Goal: Information Seeking & Learning: Understand process/instructions

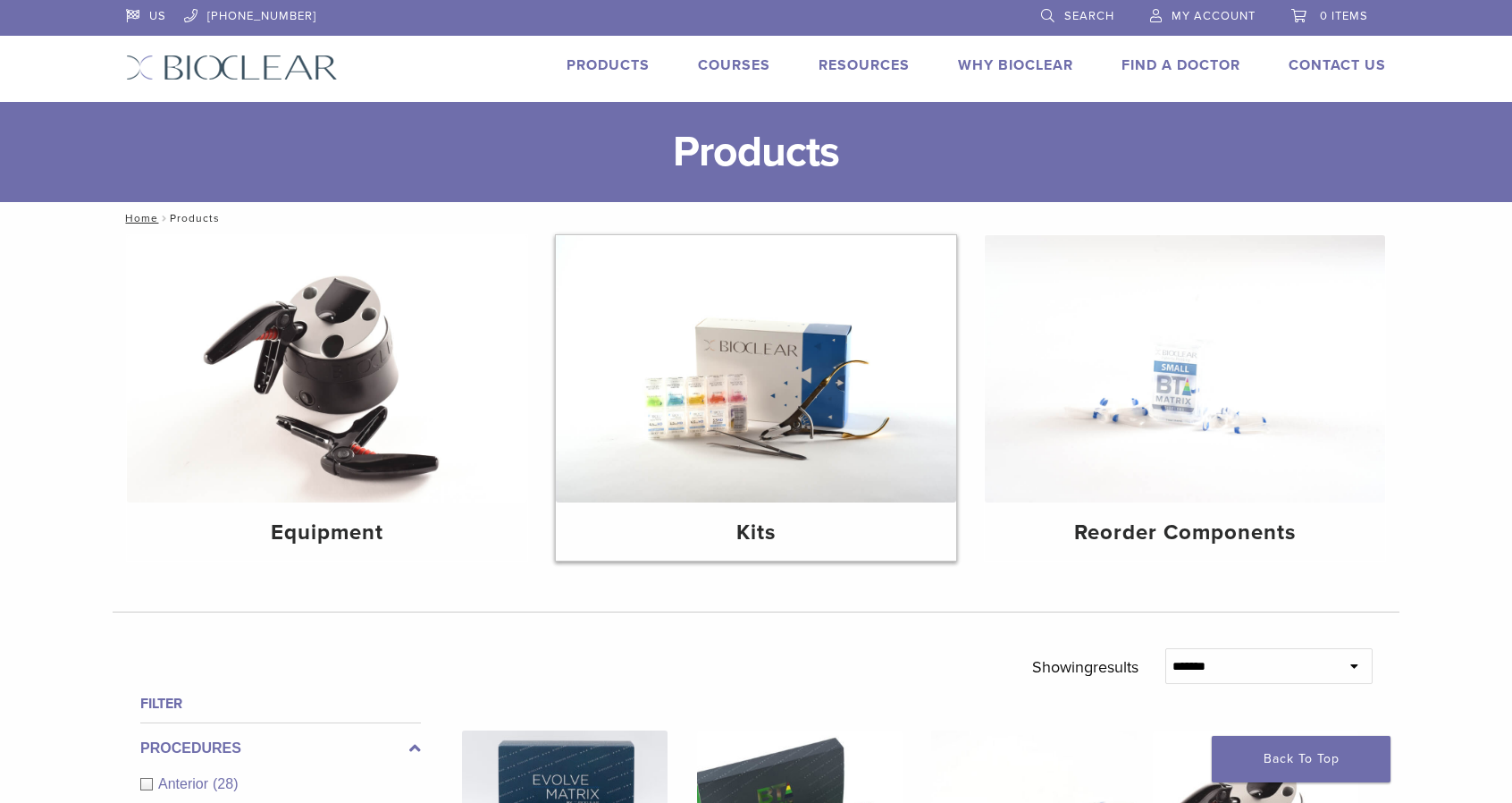
click at [777, 397] on img at bounding box center [756, 368] width 400 height 267
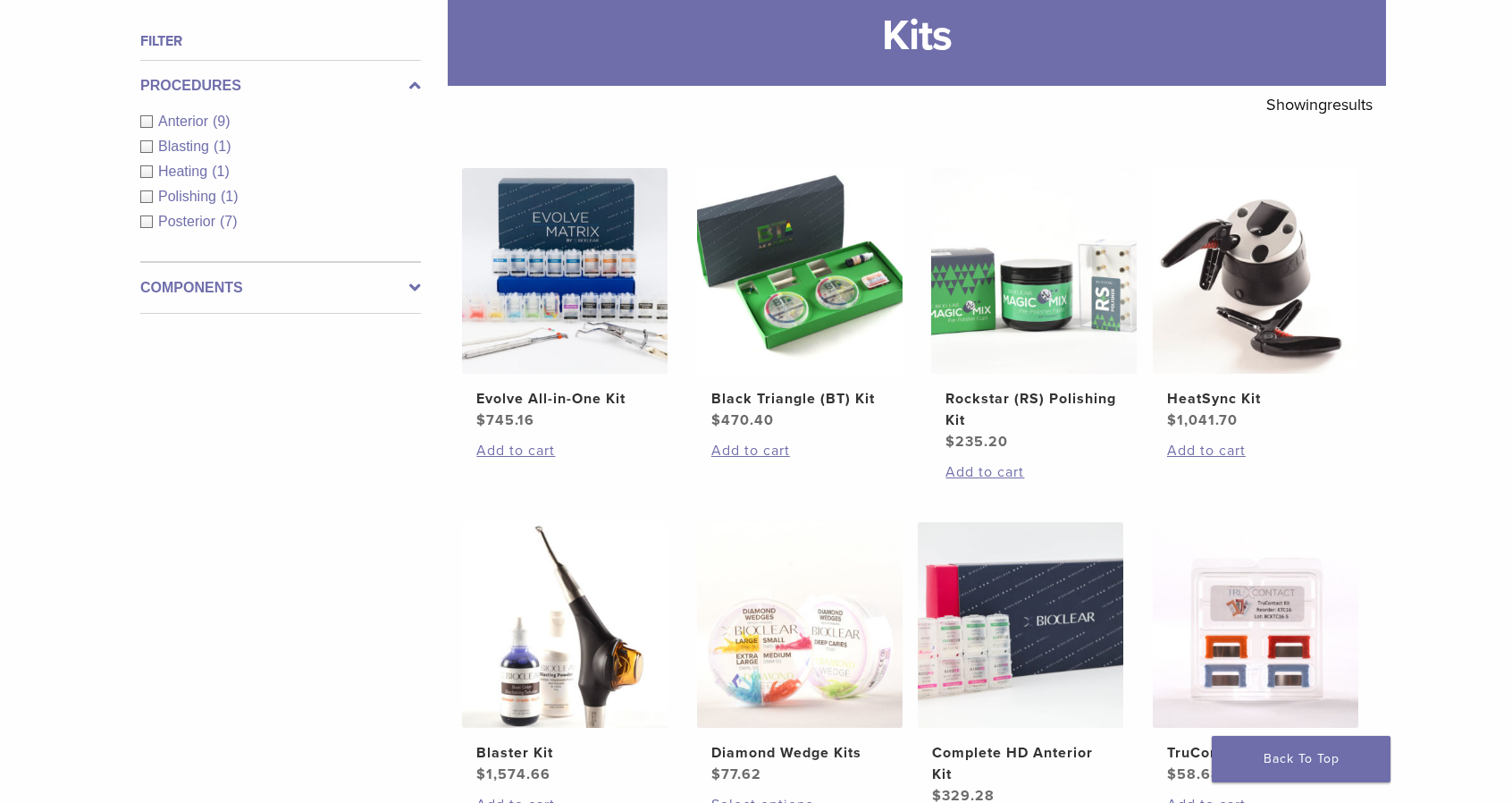
scroll to position [417, 0]
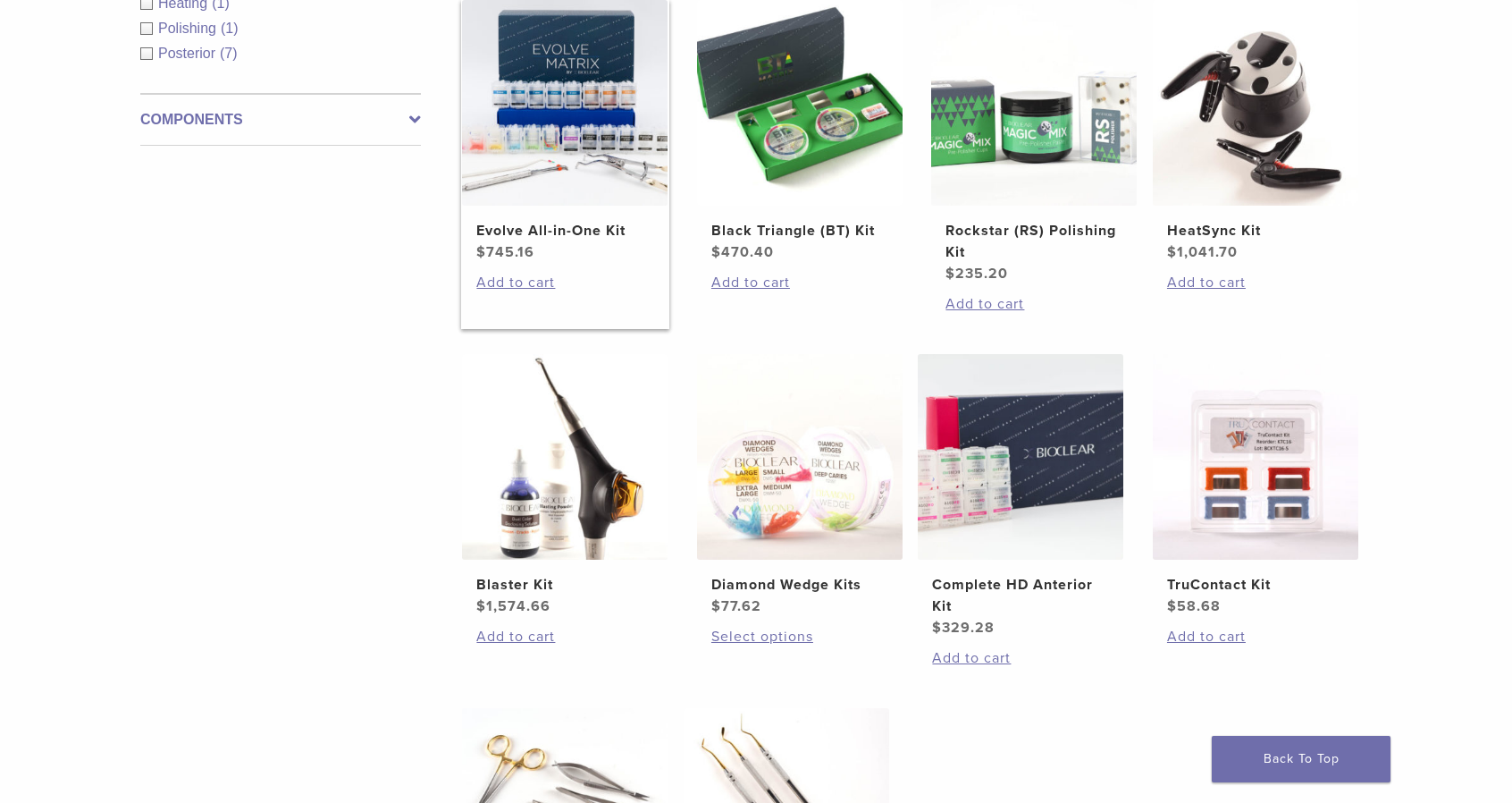
click at [541, 197] on img at bounding box center [564, 103] width 205 height 205
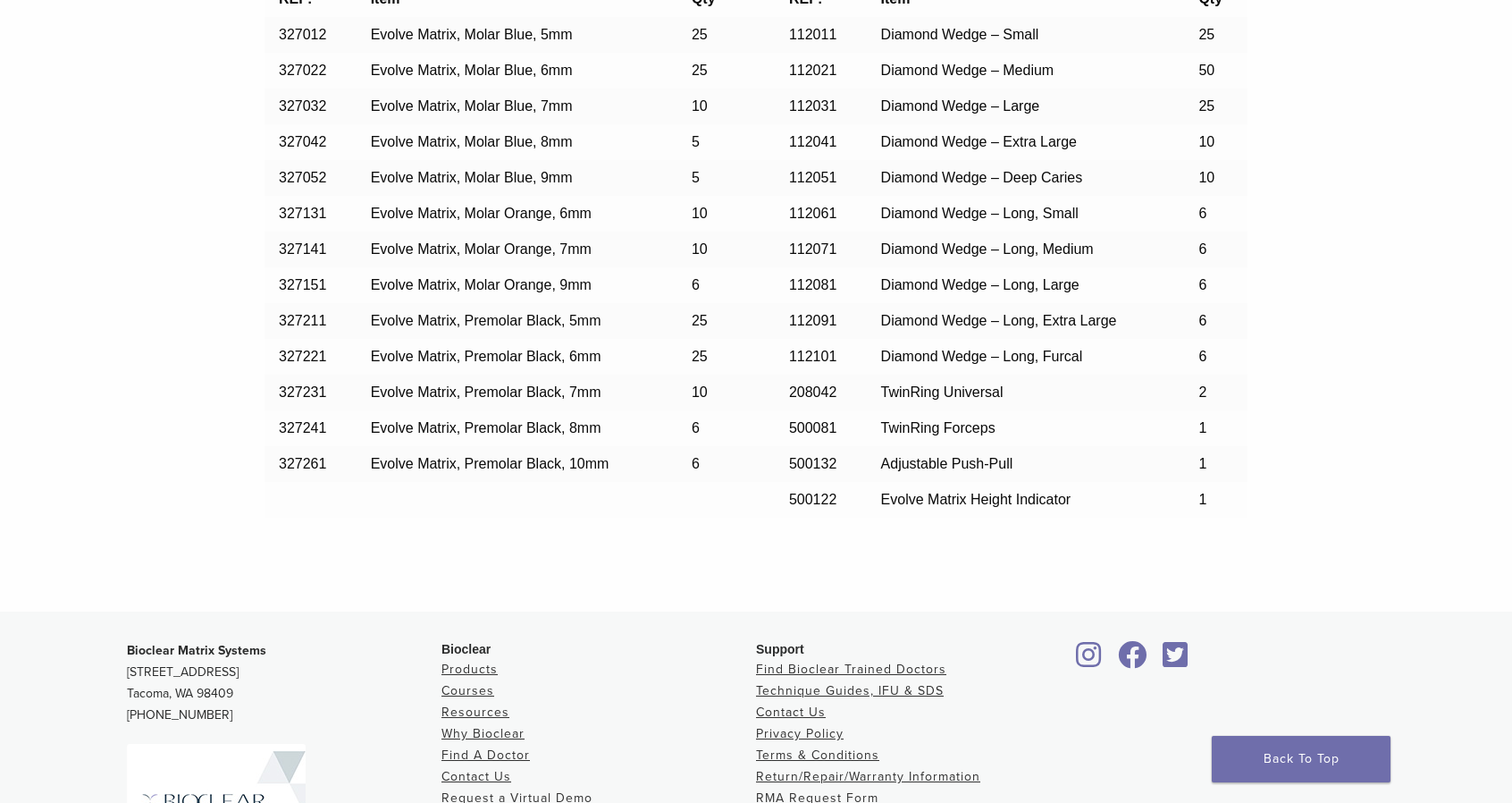
scroll to position [1668, 0]
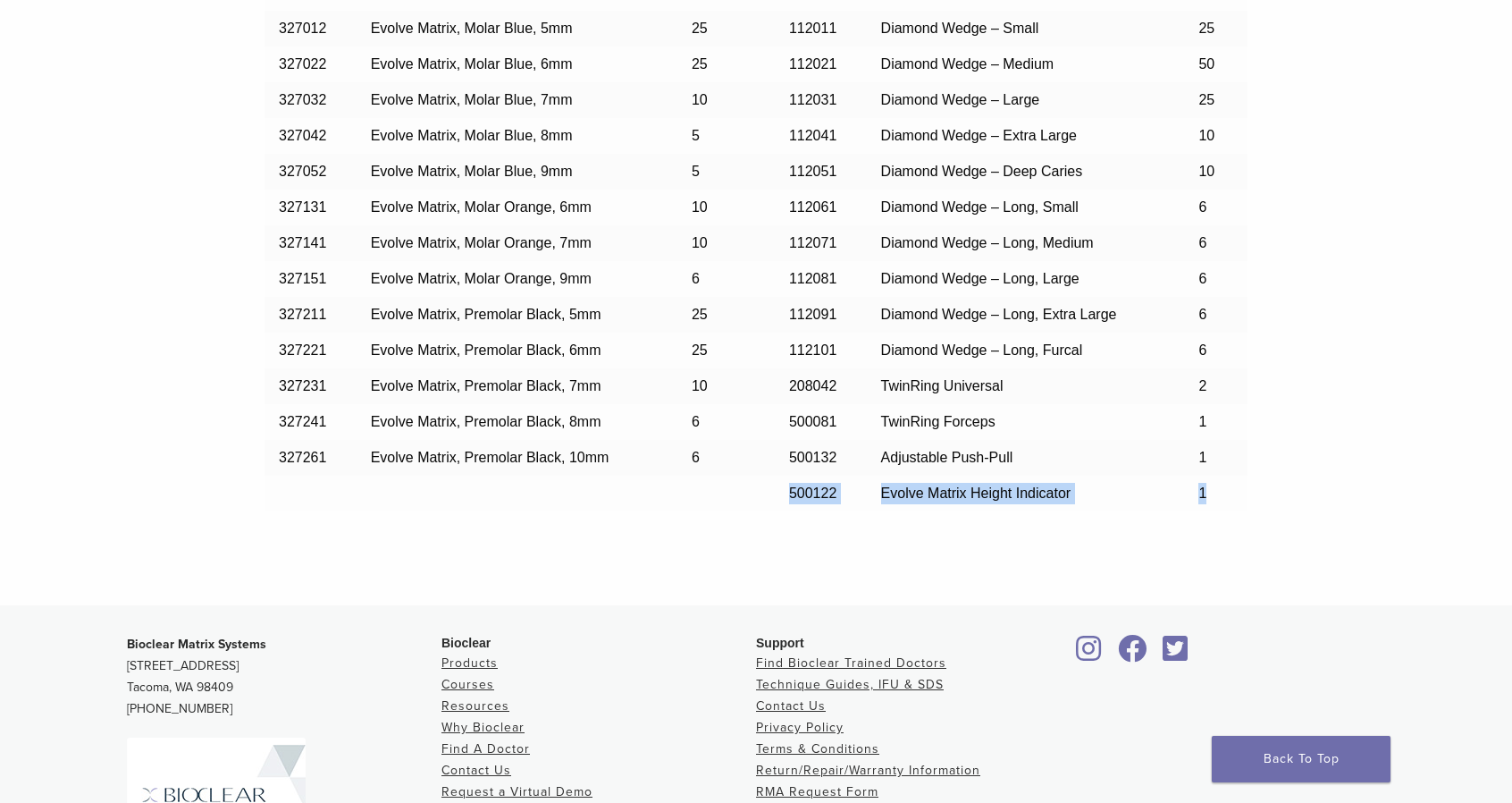
drag, startPoint x: 781, startPoint y: 492, endPoint x: 1212, endPoint y: 494, distance: 431.0
click at [1212, 494] on tr "500122 Evolve Matrix Height Indicator 1" at bounding box center [756, 493] width 983 height 36
drag, startPoint x: 775, startPoint y: 461, endPoint x: 1240, endPoint y: 497, distance: 466.4
click at [1240, 497] on tbody "REF: Item Qty REF: Item Qty 327012 Evolve Matrix, [MEDICAL_DATA] Blue, 5mm 25 1…" at bounding box center [756, 243] width 983 height 536
click at [786, 491] on td "500122" at bounding box center [821, 493] width 92 height 36
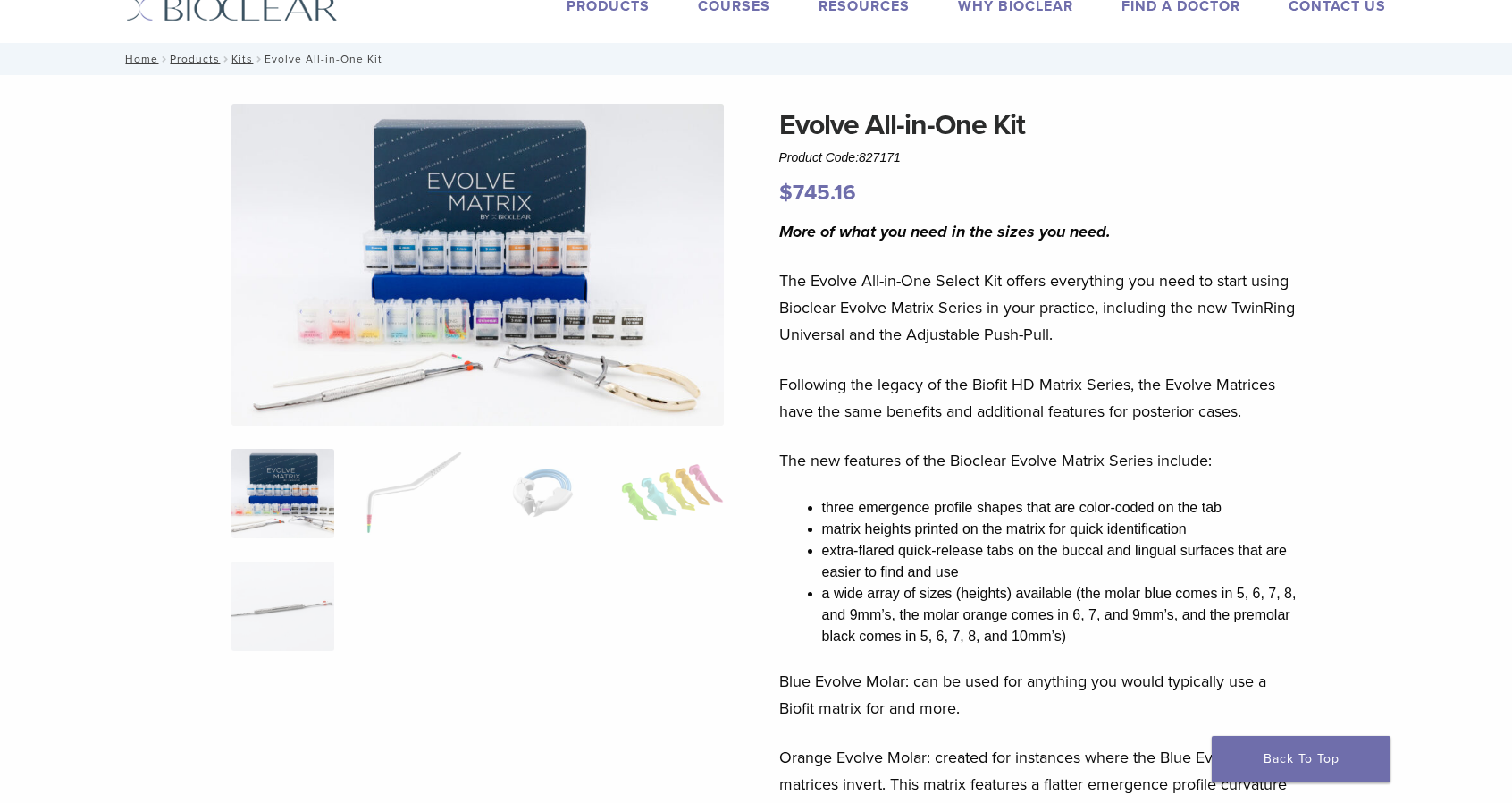
scroll to position [0, 0]
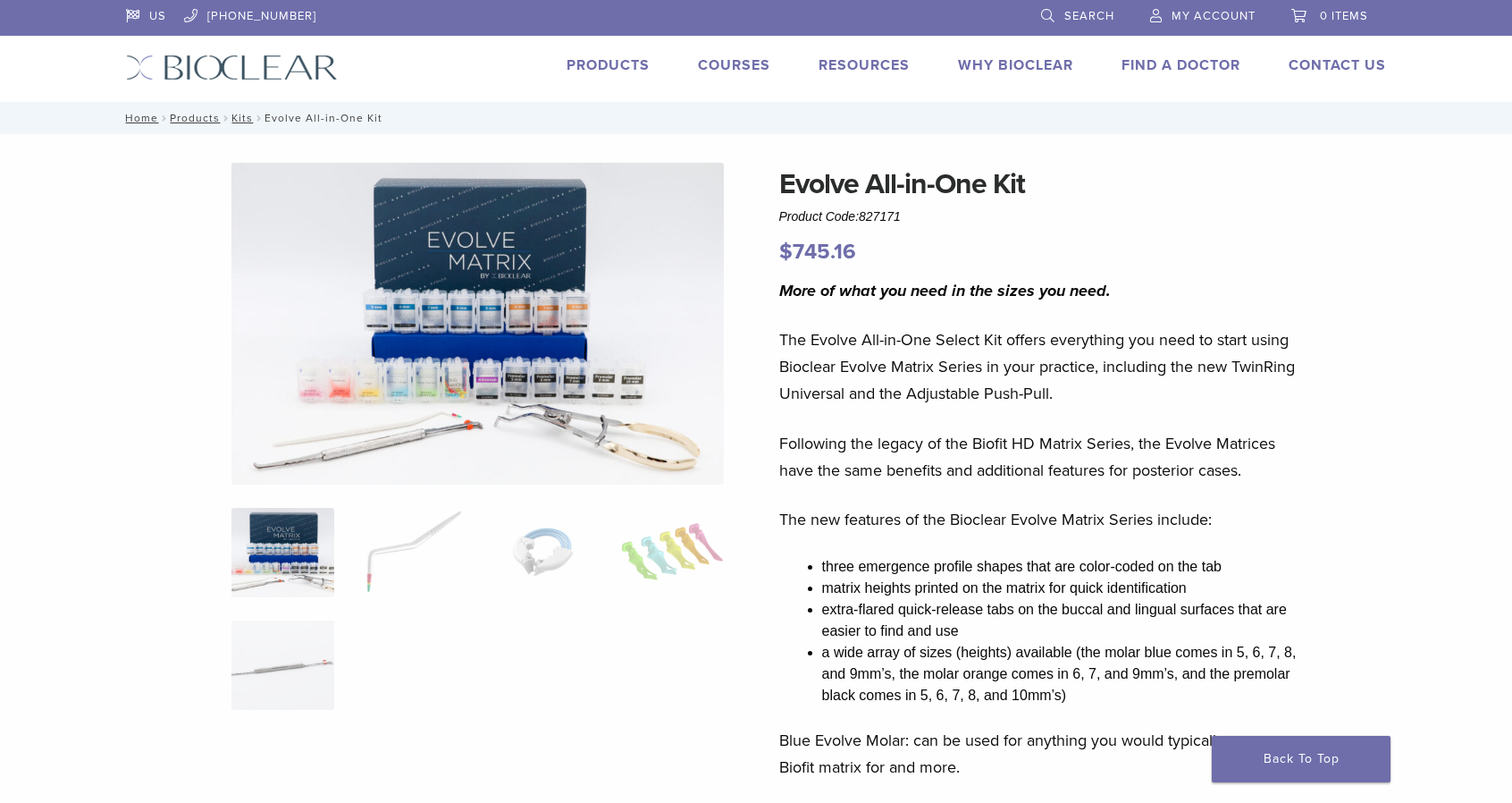
click at [596, 59] on link "Products" at bounding box center [608, 65] width 83 height 18
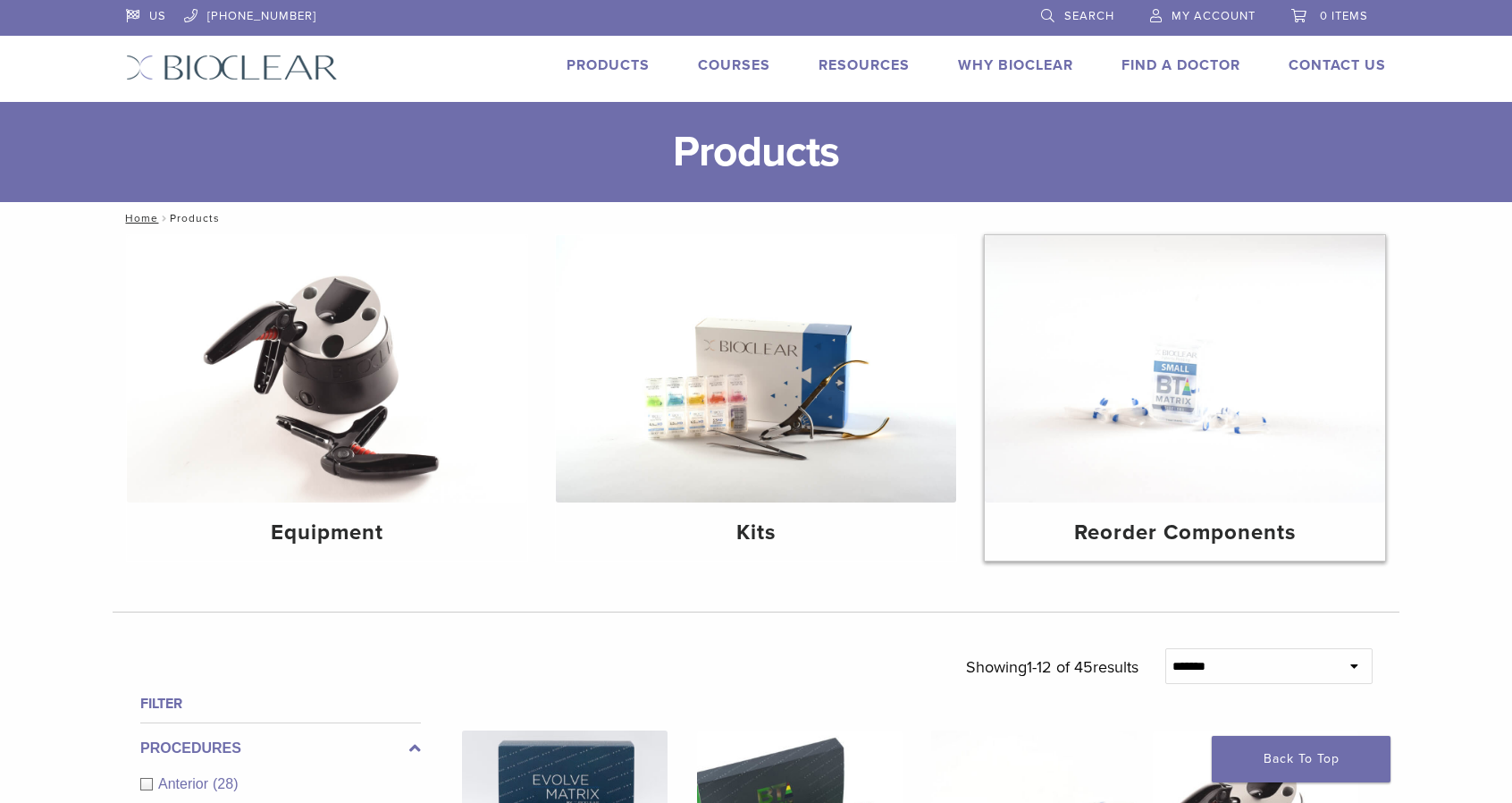
click at [1187, 420] on img at bounding box center [1184, 368] width 400 height 267
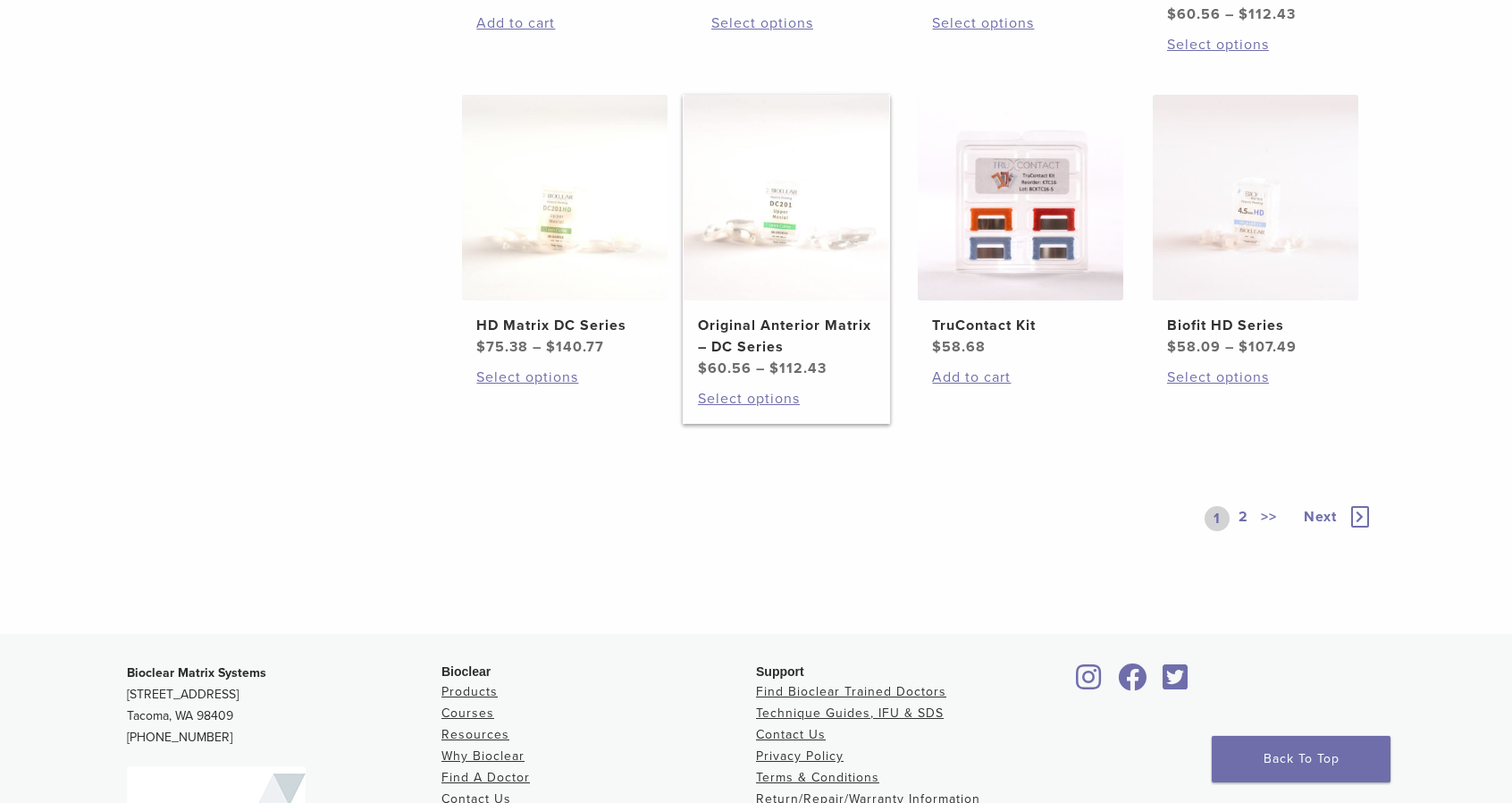
scroll to position [1287, 0]
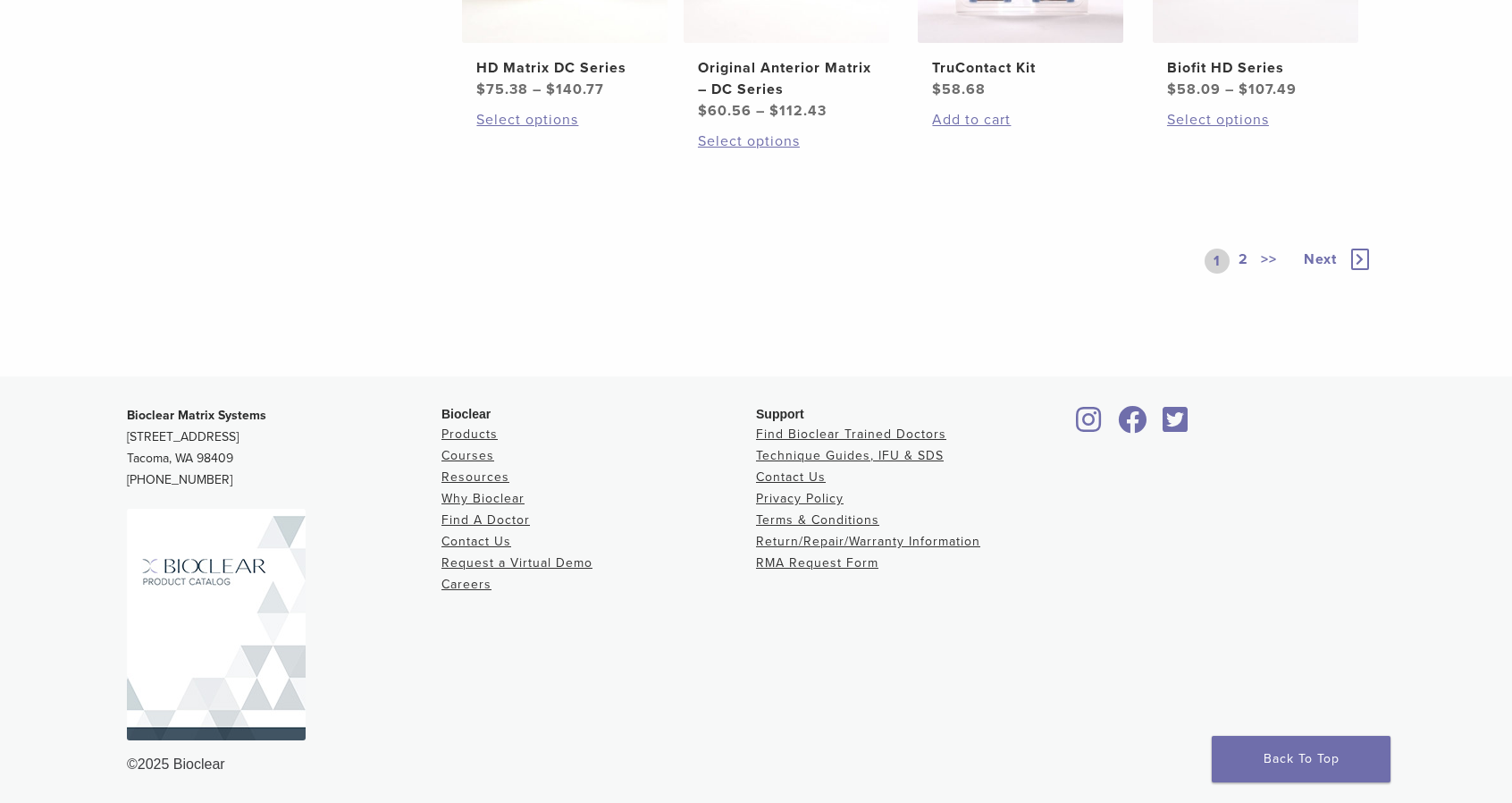
click at [1244, 259] on link "2" at bounding box center [1243, 261] width 17 height 25
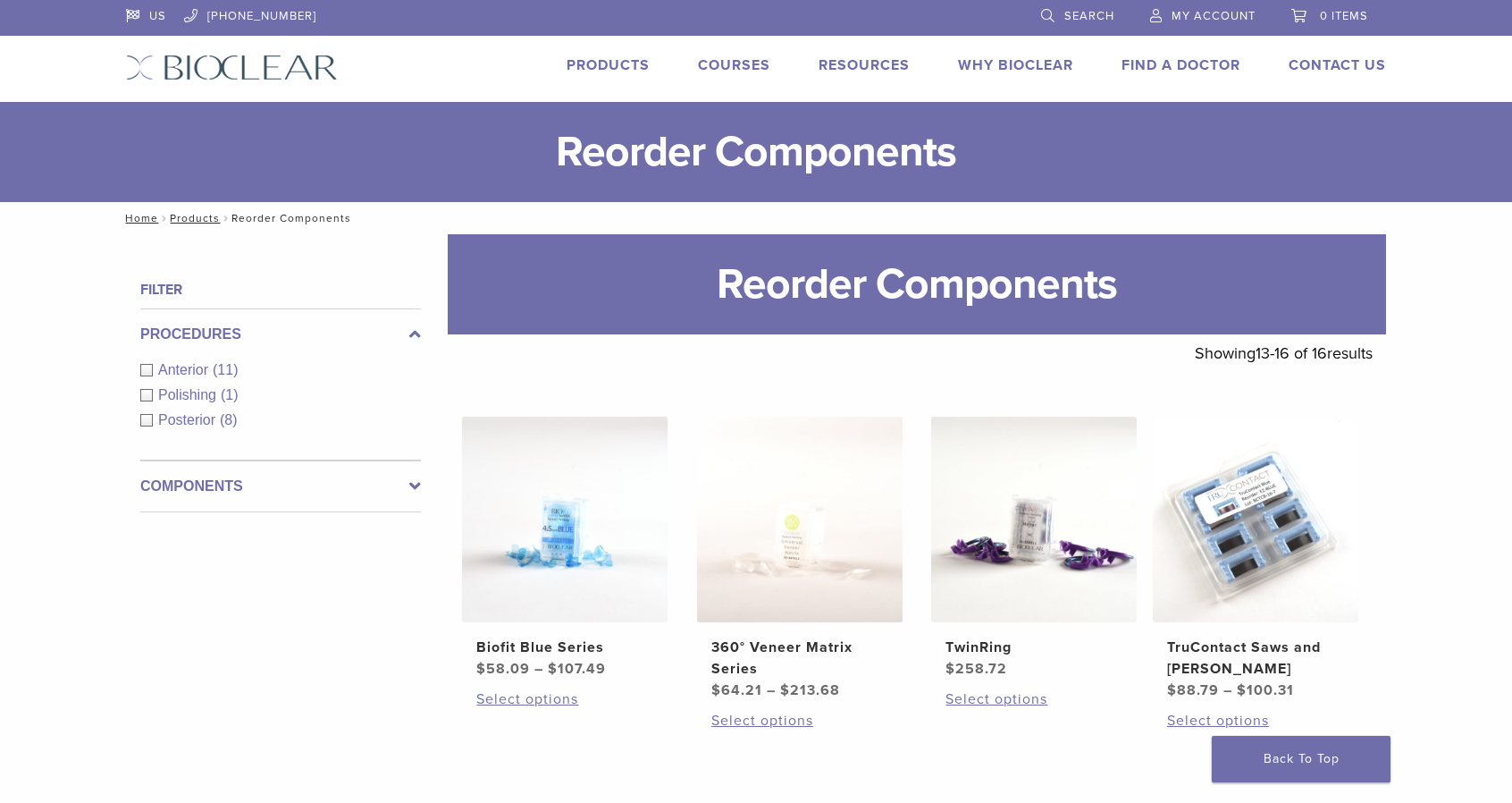
click at [599, 62] on link "Products" at bounding box center [608, 65] width 83 height 18
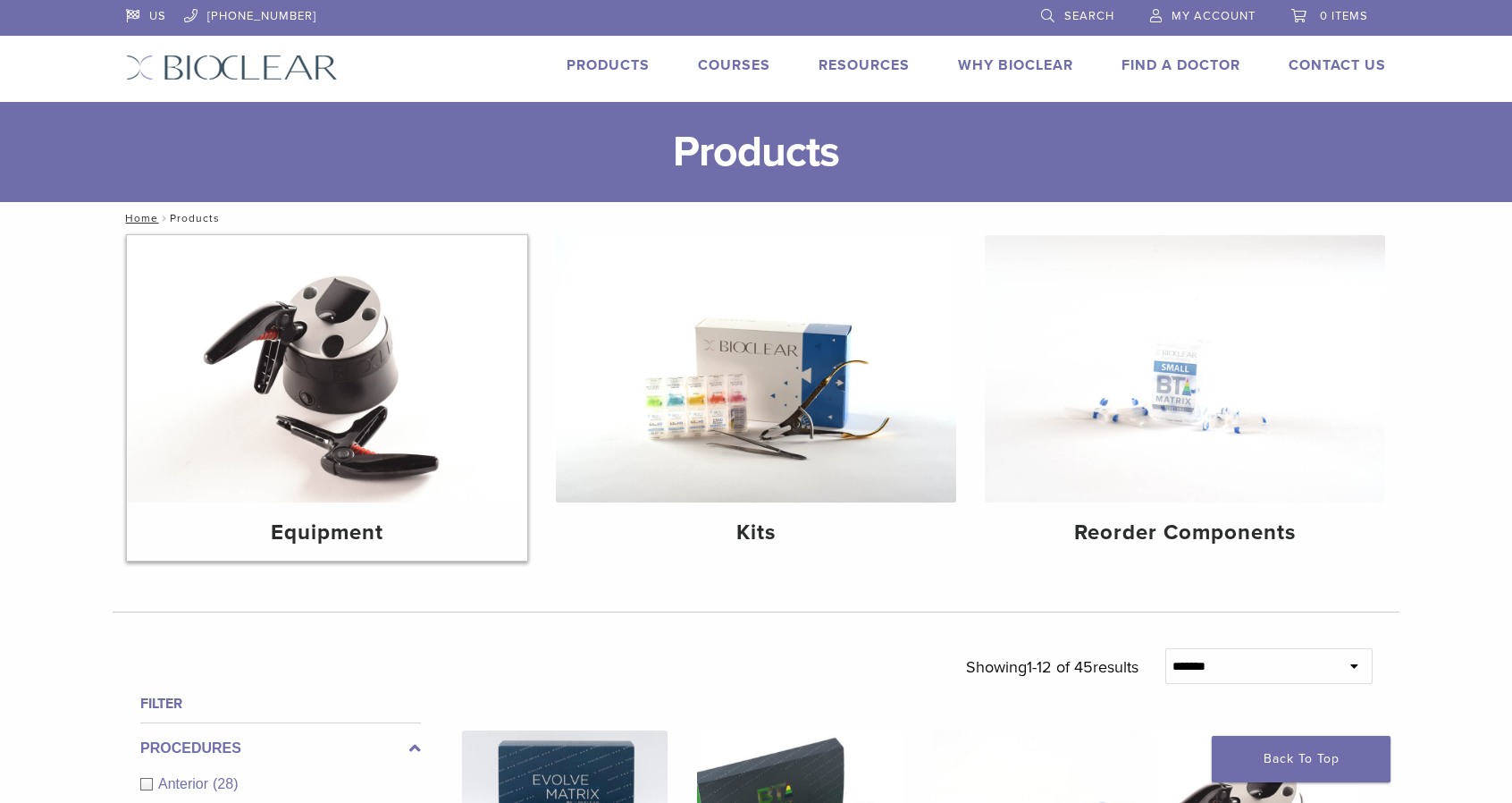
click at [384, 436] on img at bounding box center [326, 368] width 400 height 267
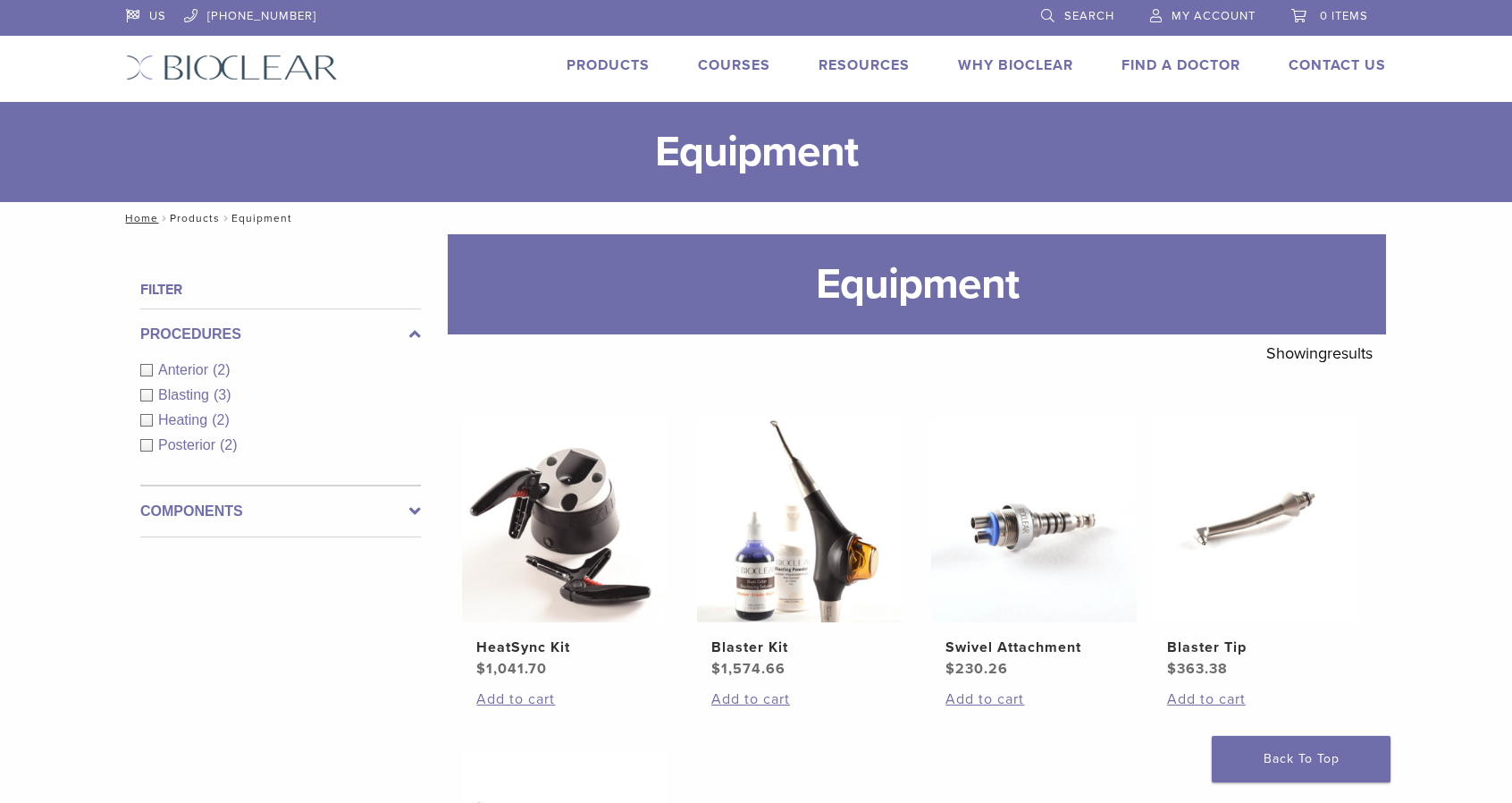
click at [200, 221] on link "Products" at bounding box center [195, 218] width 50 height 13
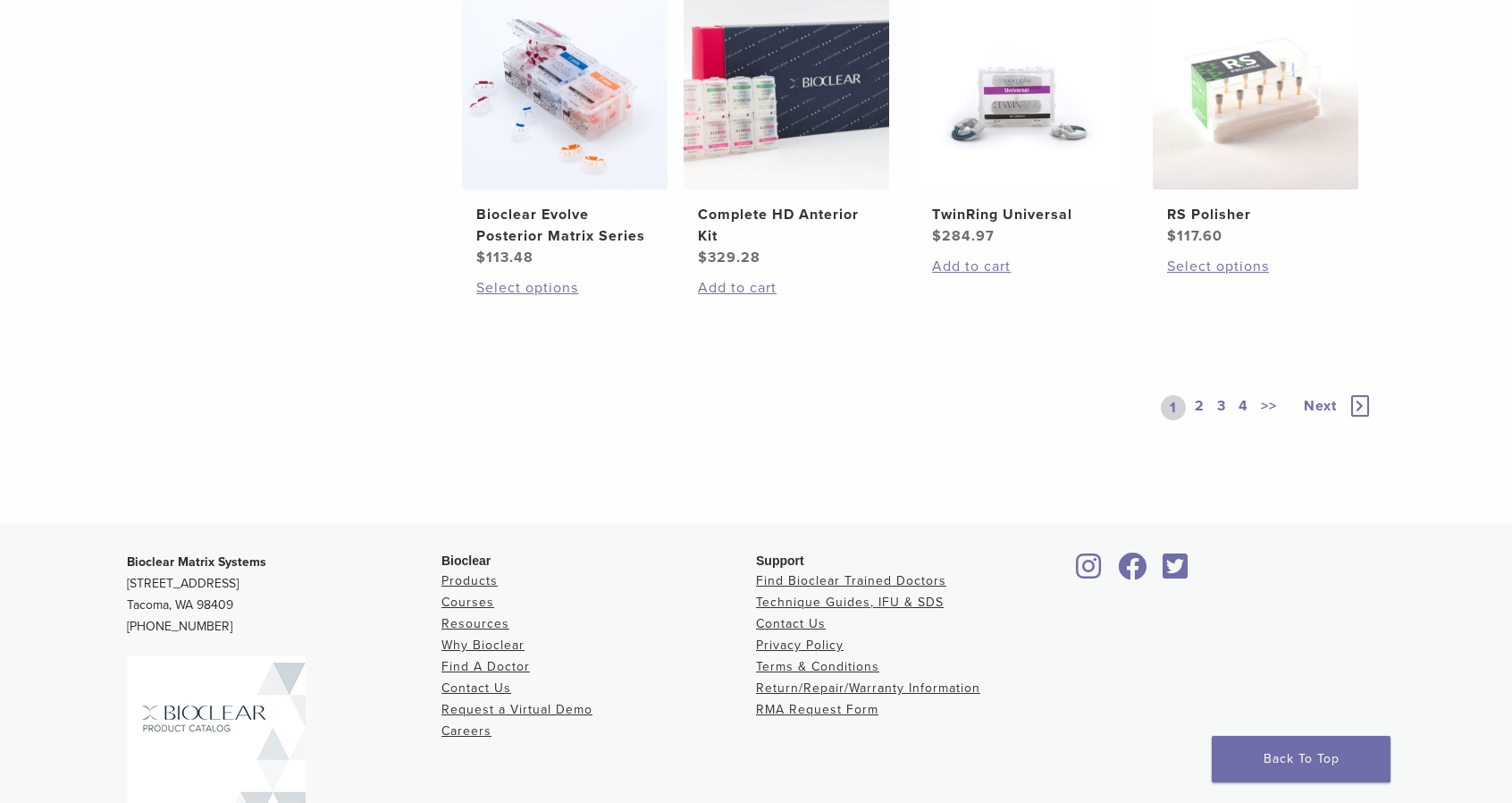
scroll to position [1460, 0]
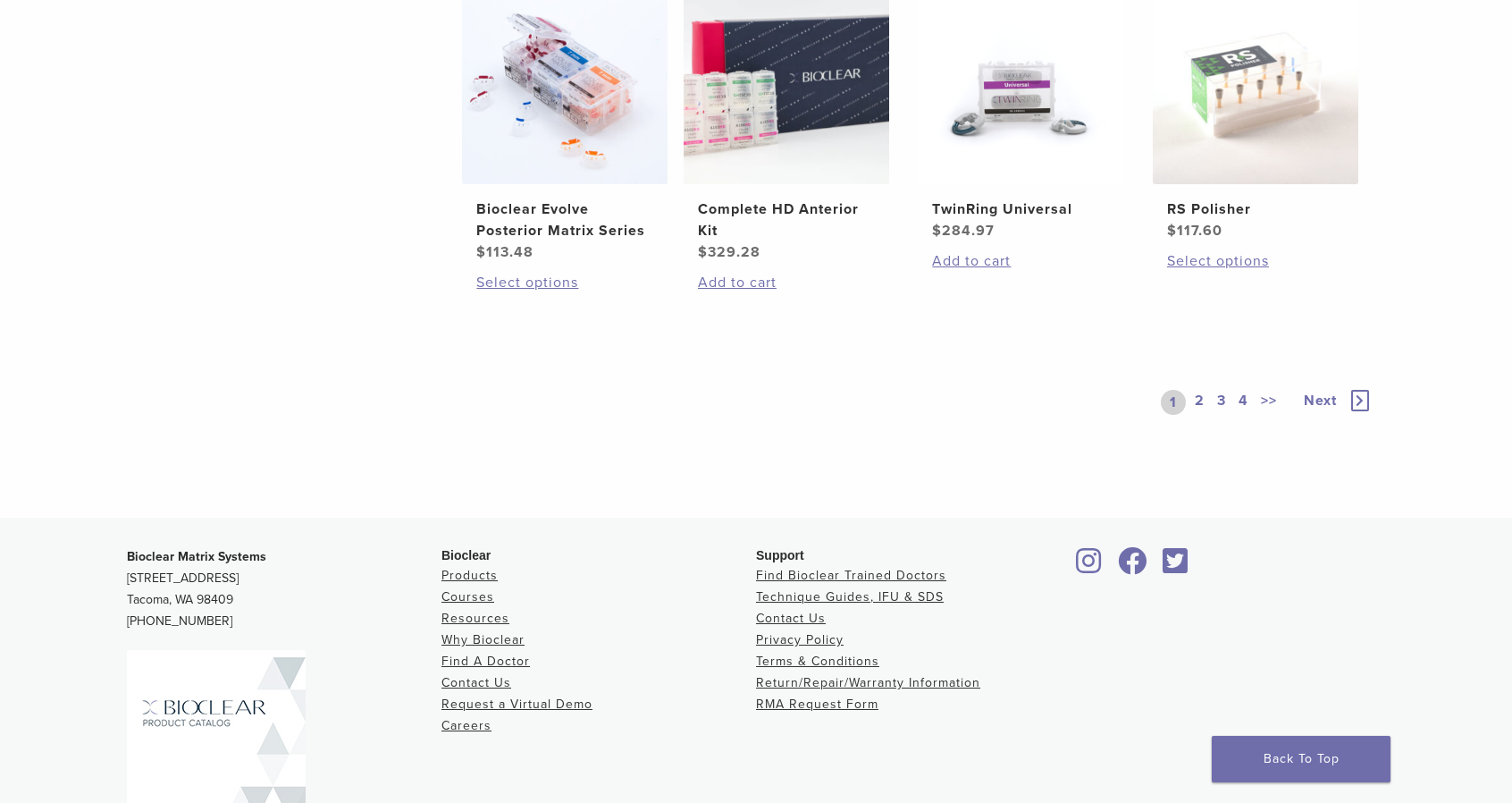
click at [1195, 399] on link "2" at bounding box center [1199, 402] width 17 height 25
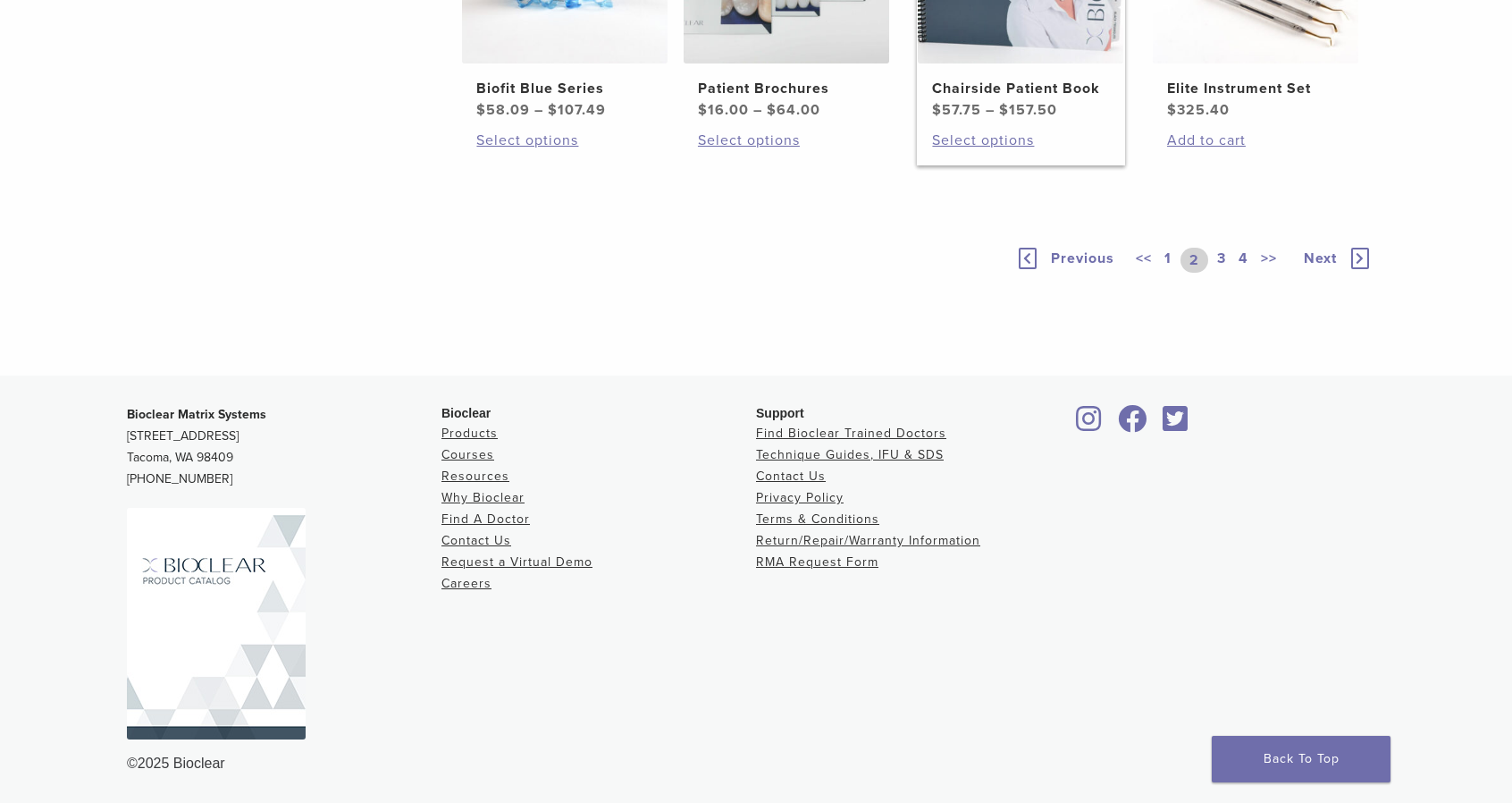
scroll to position [1460, 0]
click at [1222, 273] on link "3" at bounding box center [1221, 260] width 16 height 25
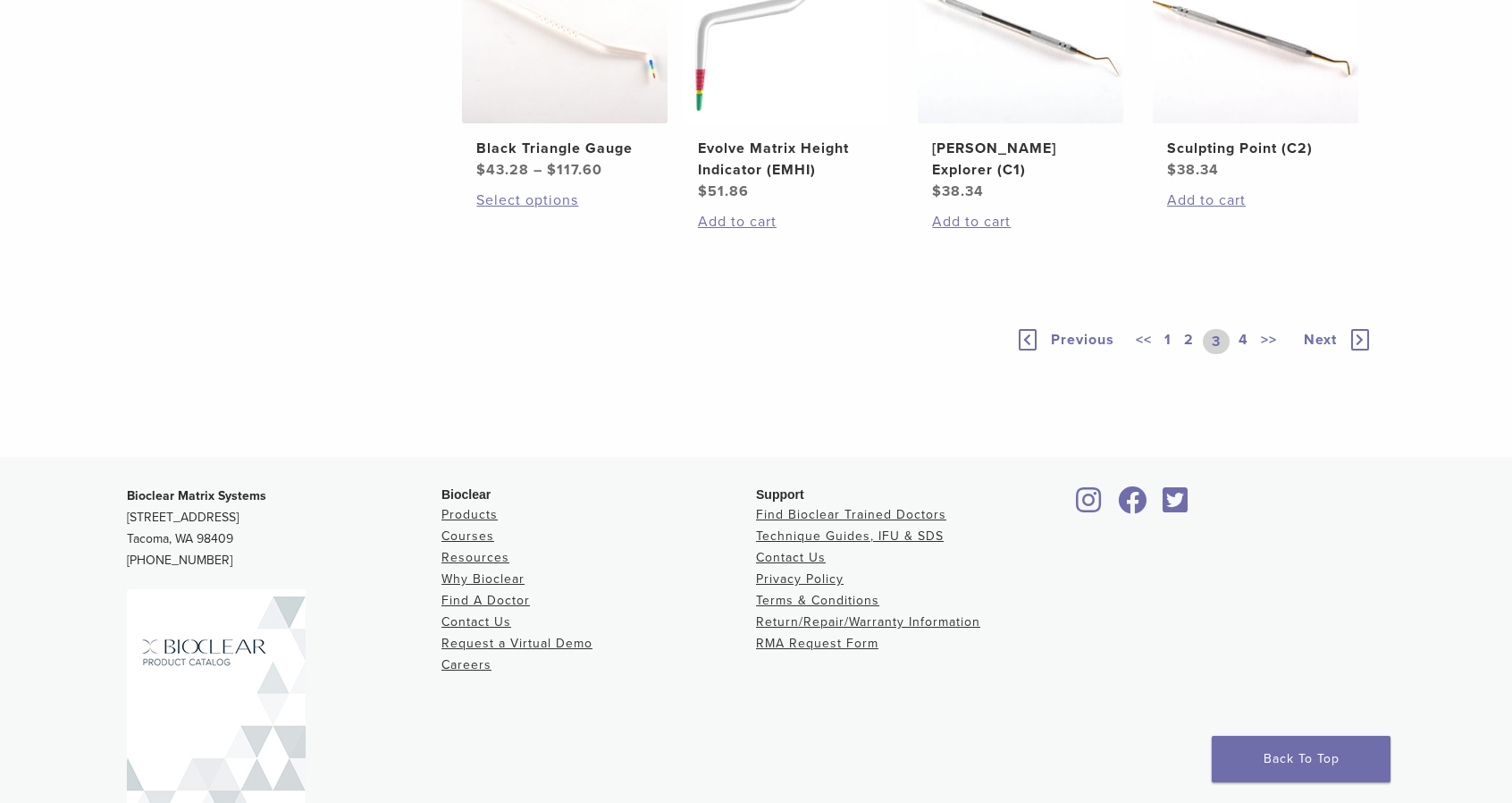
scroll to position [1251, 0]
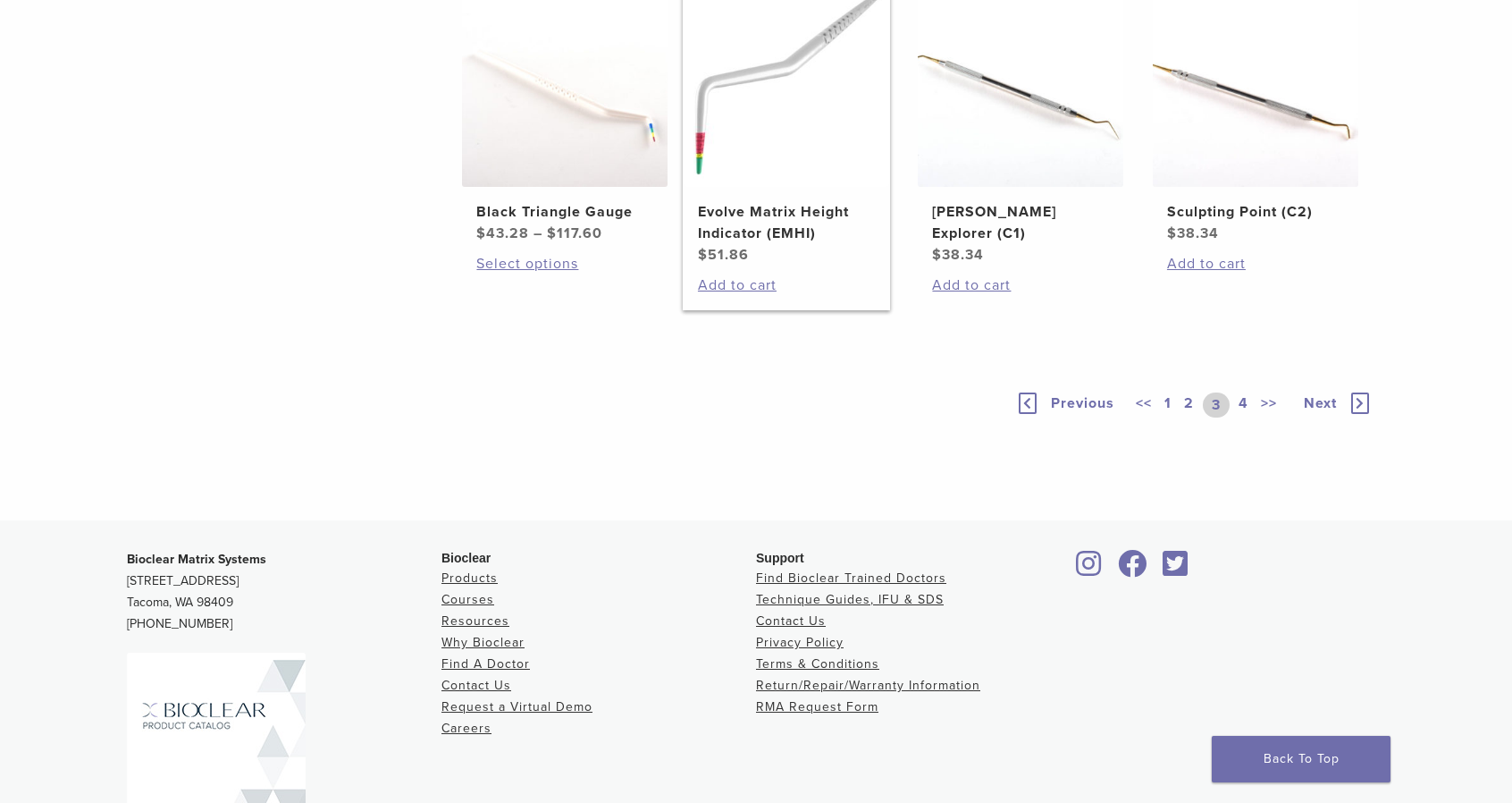
click at [791, 187] on img at bounding box center [786, 84] width 205 height 205
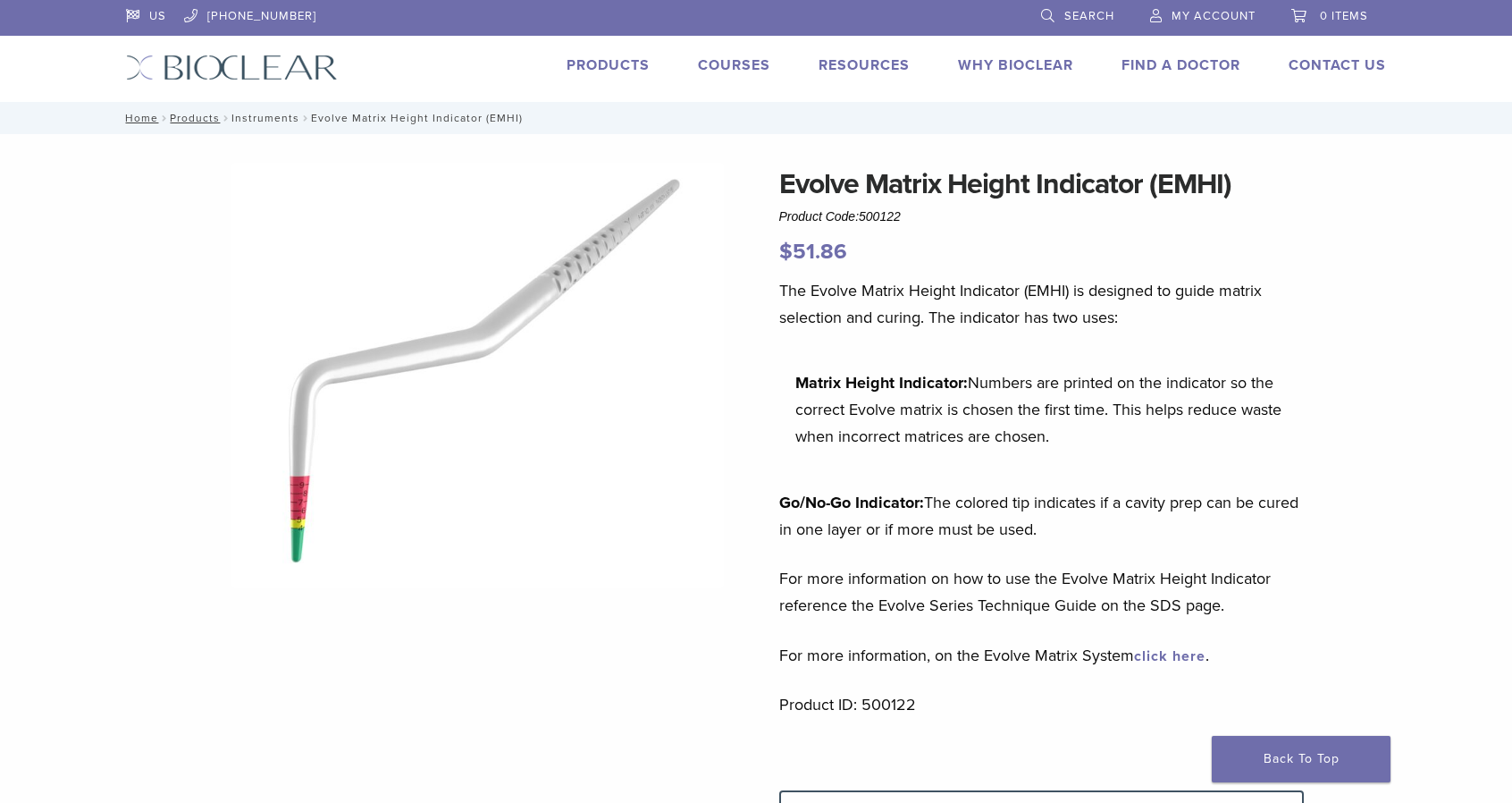
click at [260, 118] on link "Instruments" at bounding box center [266, 118] width 68 height 13
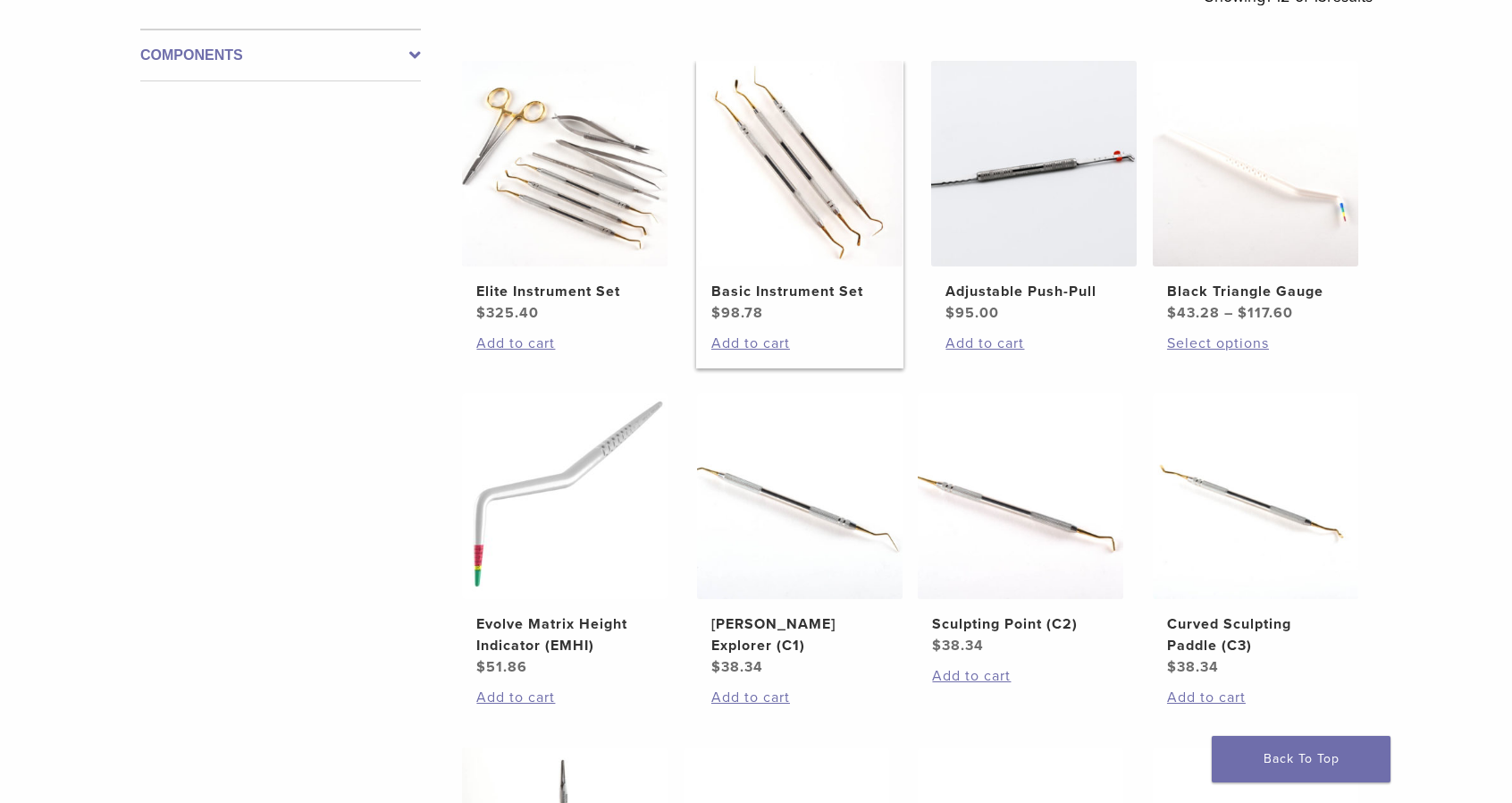
scroll to position [417, 0]
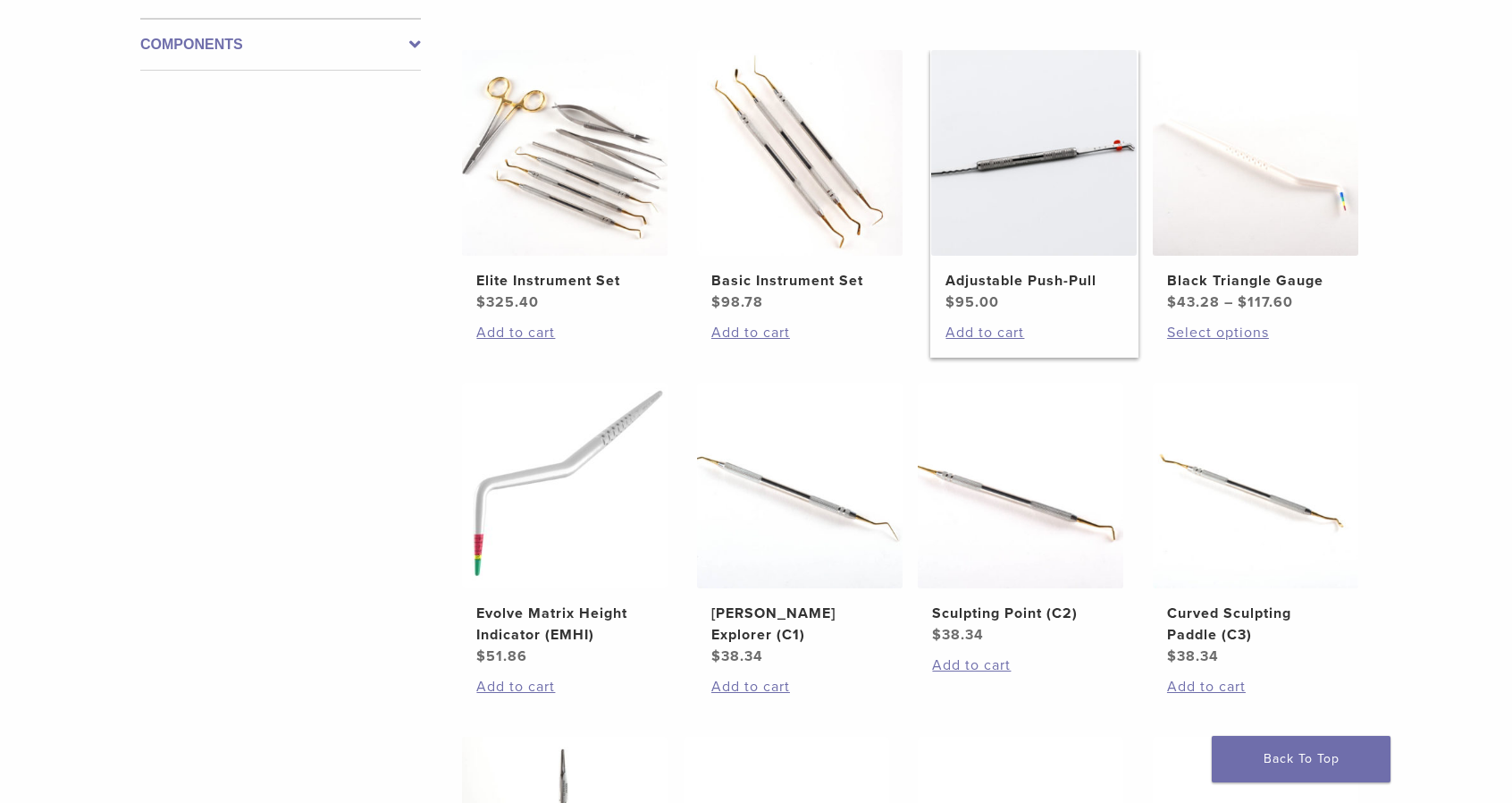
click at [1045, 165] on img at bounding box center [1034, 152] width 205 height 205
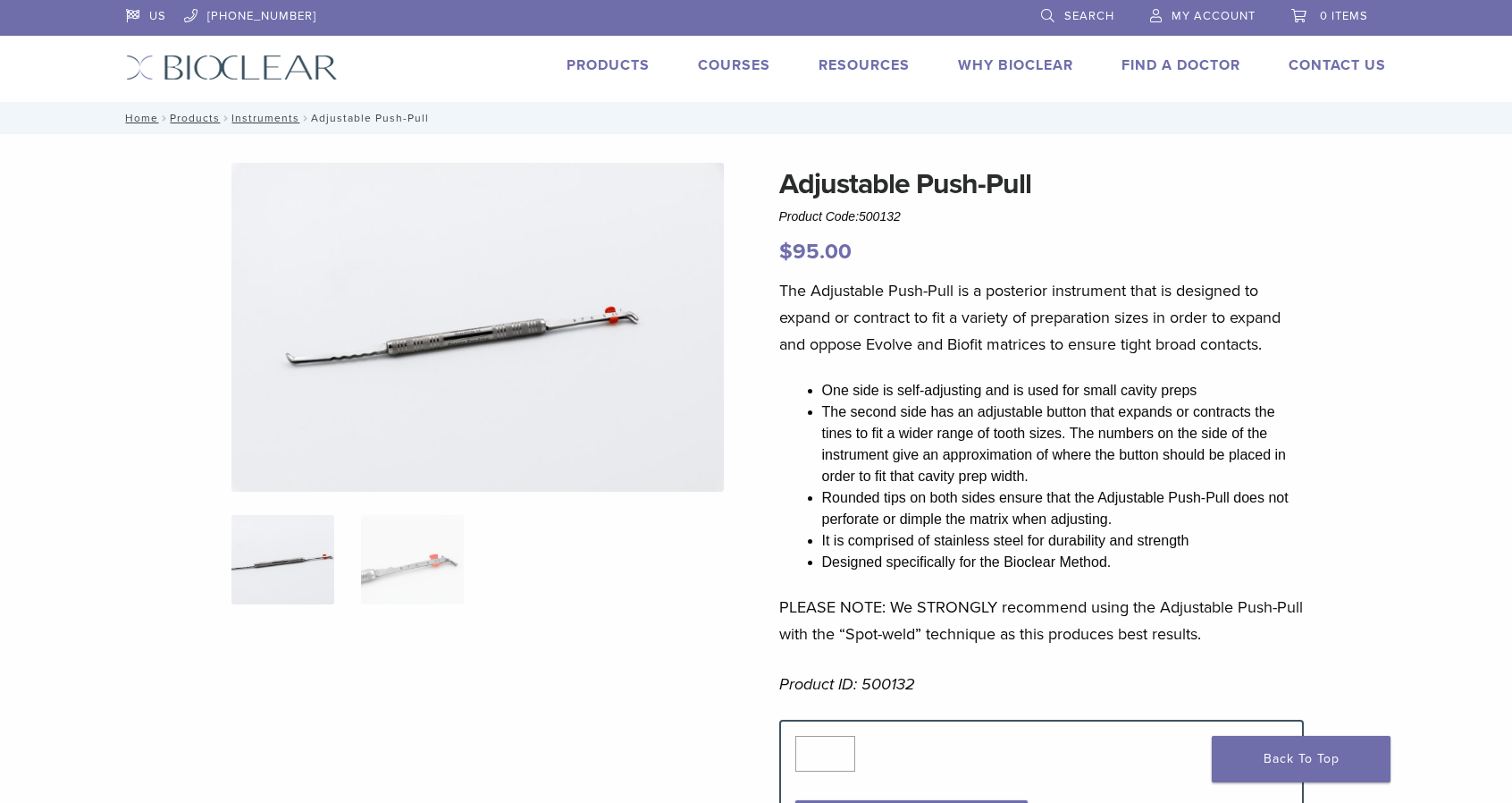
click at [566, 60] on link "Products" at bounding box center [608, 65] width 83 height 18
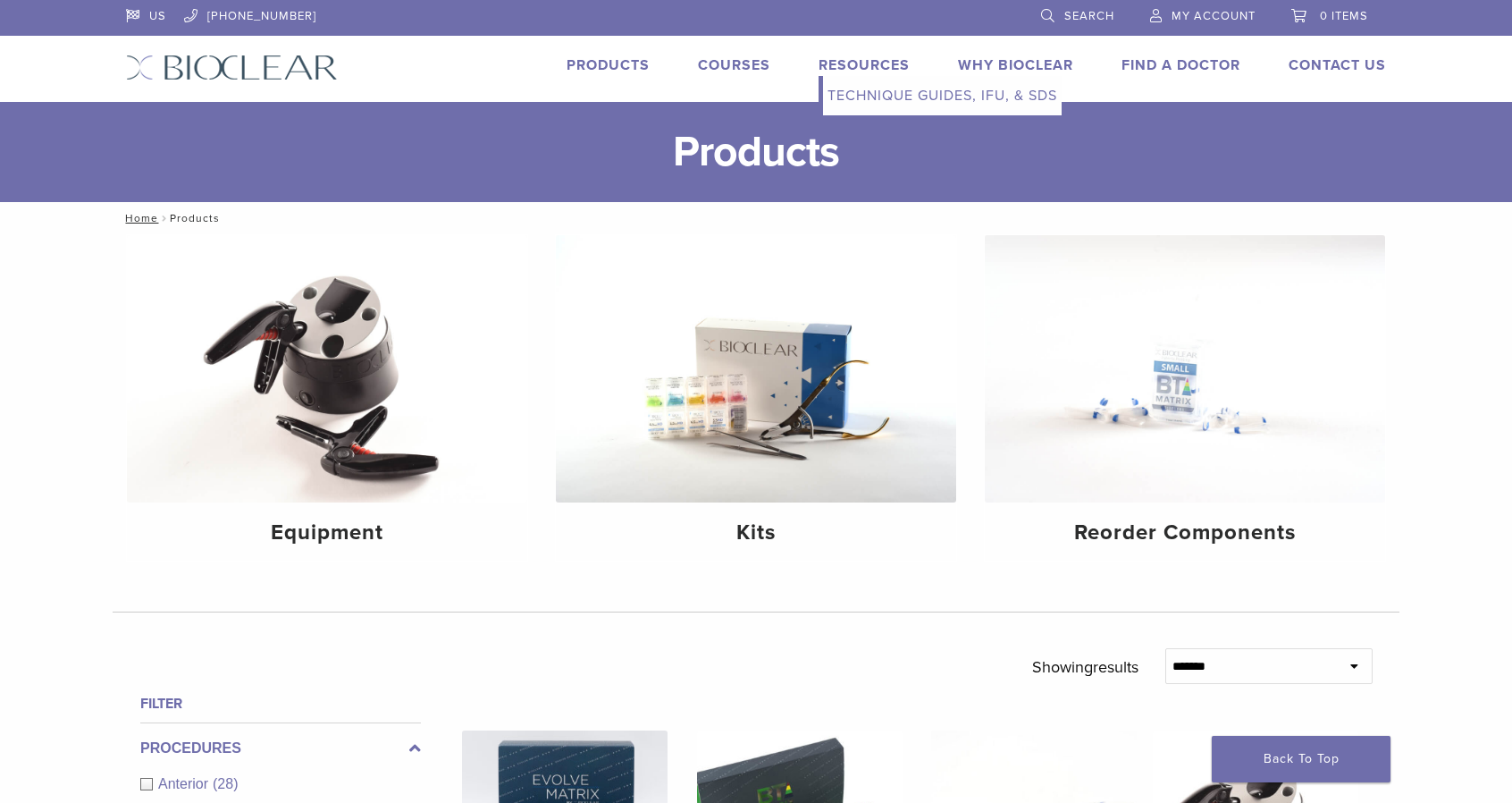
click at [863, 56] on link "Resources" at bounding box center [864, 65] width 91 height 18
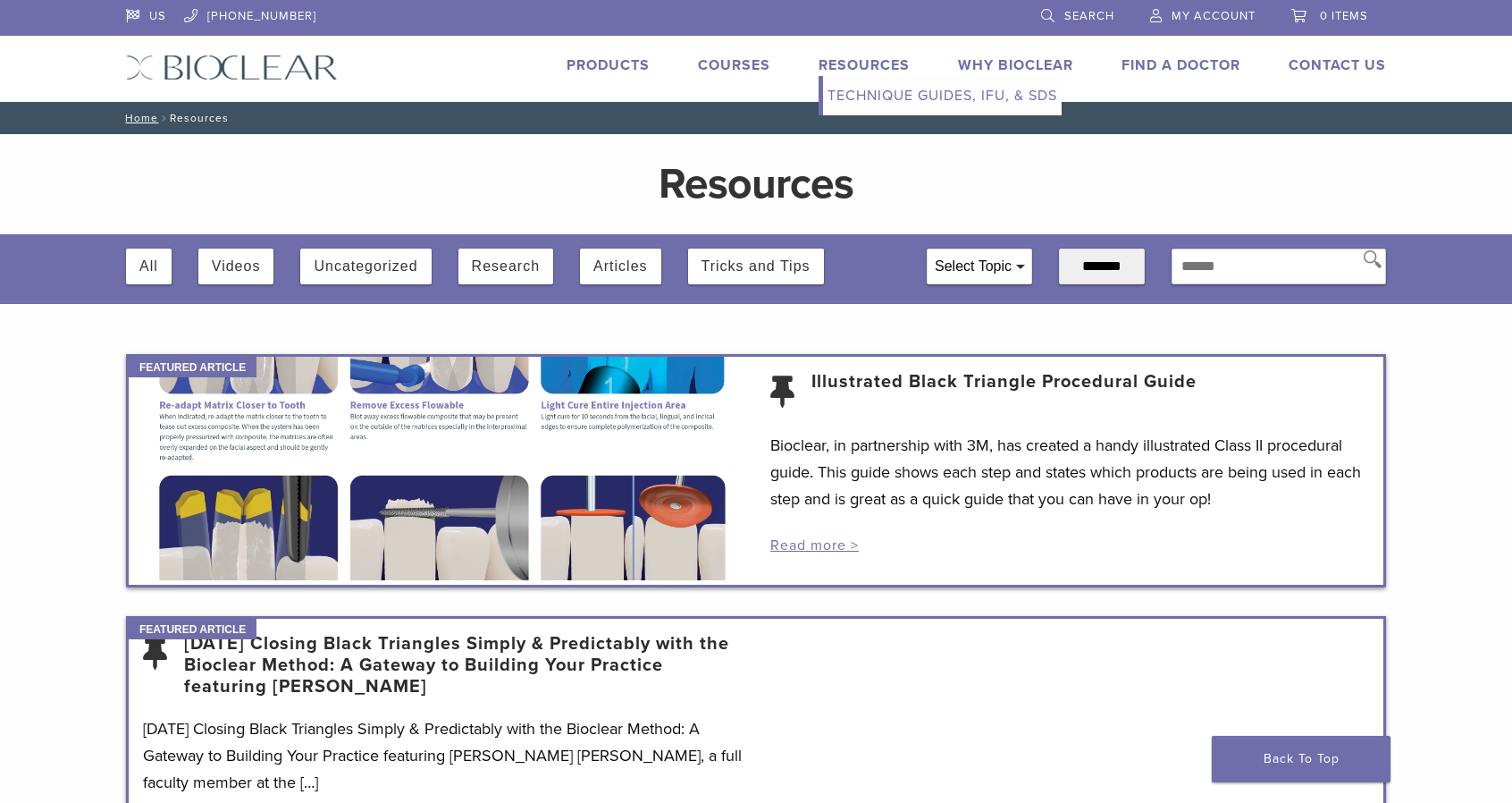
click at [1041, 93] on link "Technique Guides, IFU, & SDS" at bounding box center [942, 95] width 238 height 40
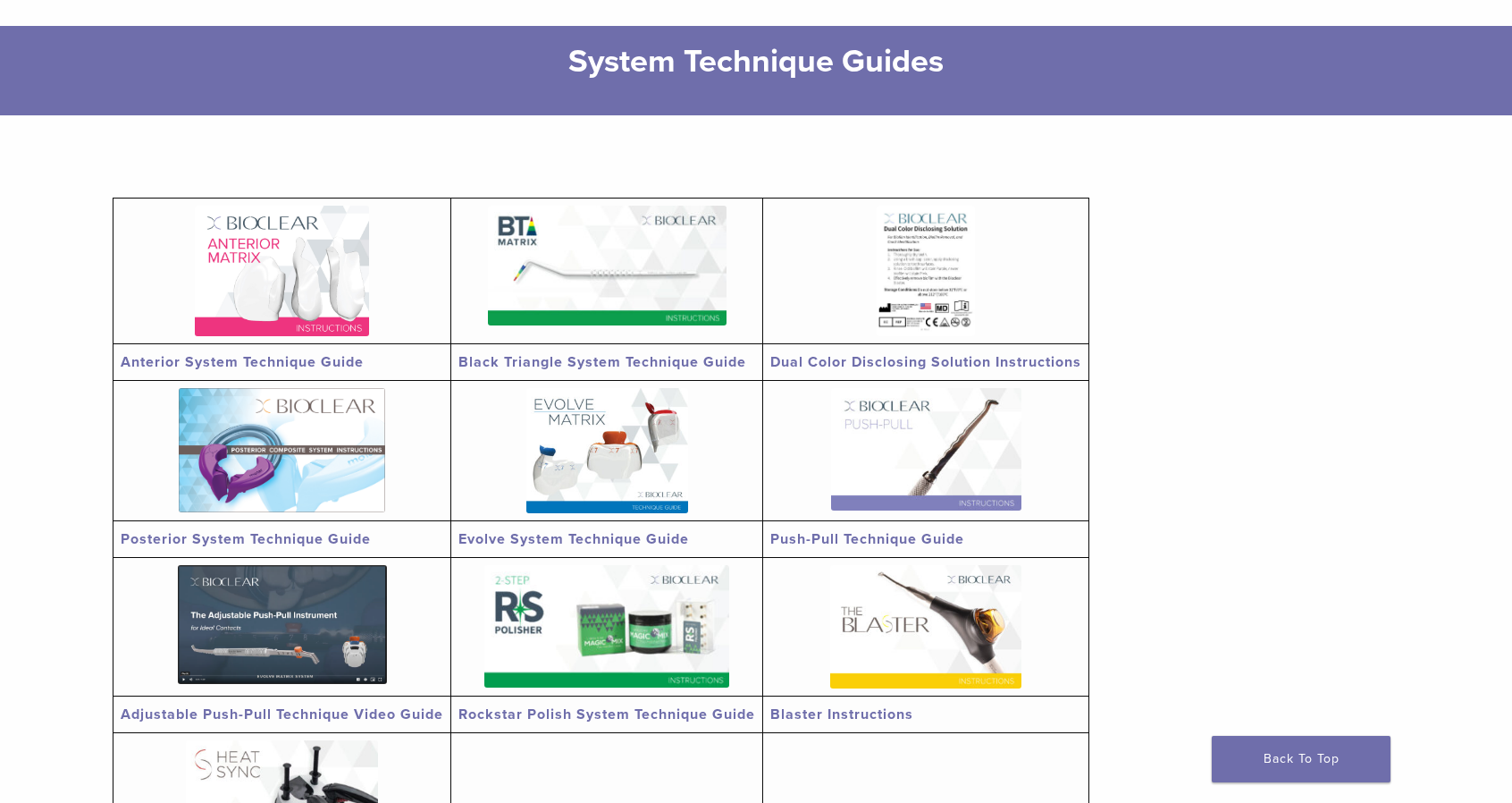
scroll to position [417, 0]
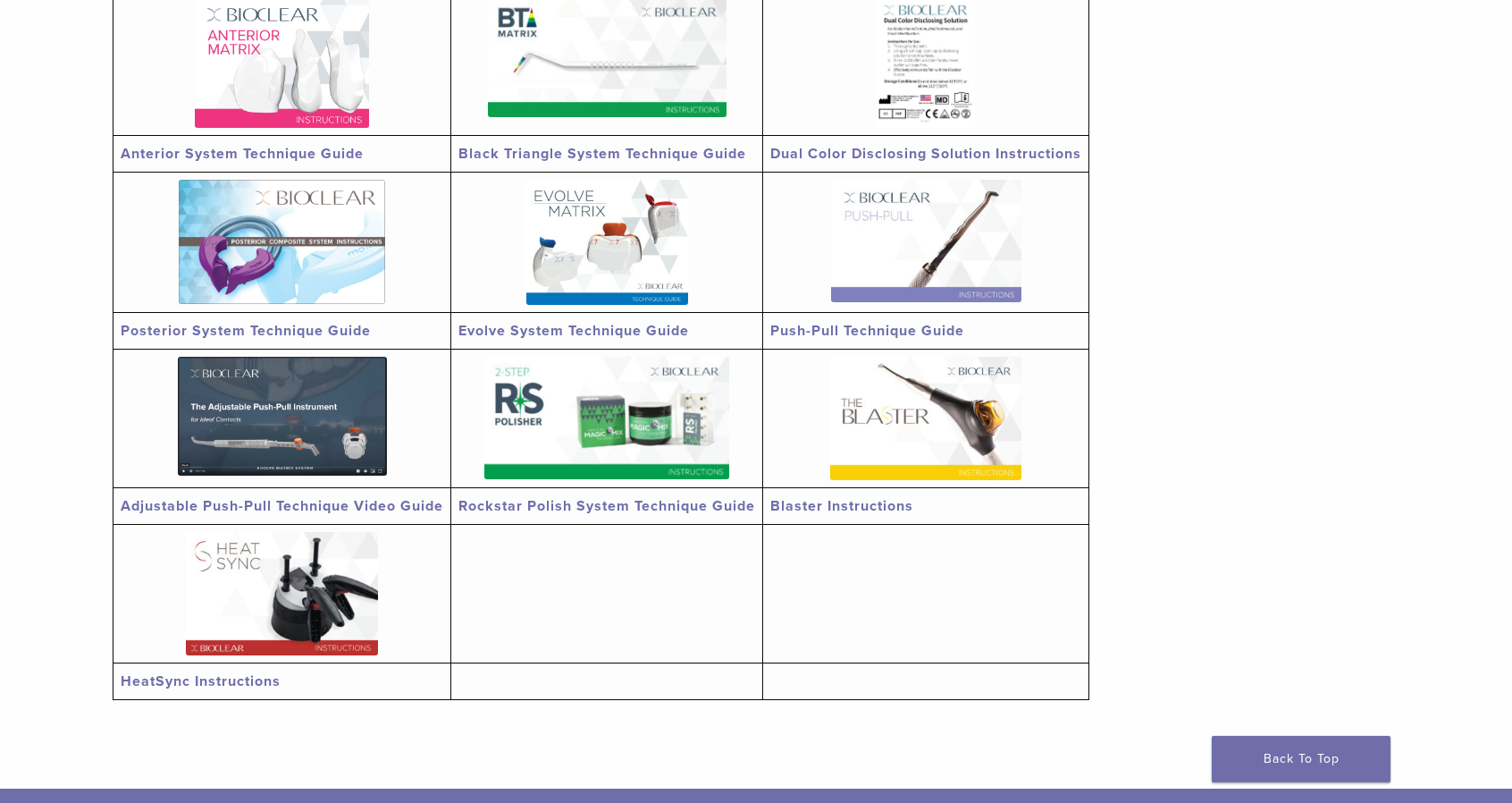
click at [882, 326] on link "Push-Pull Technique Guide" at bounding box center [867, 330] width 194 height 18
click at [311, 498] on link "Adjustable Push-Pull Technique Video Guide" at bounding box center [282, 505] width 322 height 18
